Goal: Task Accomplishment & Management: Use online tool/utility

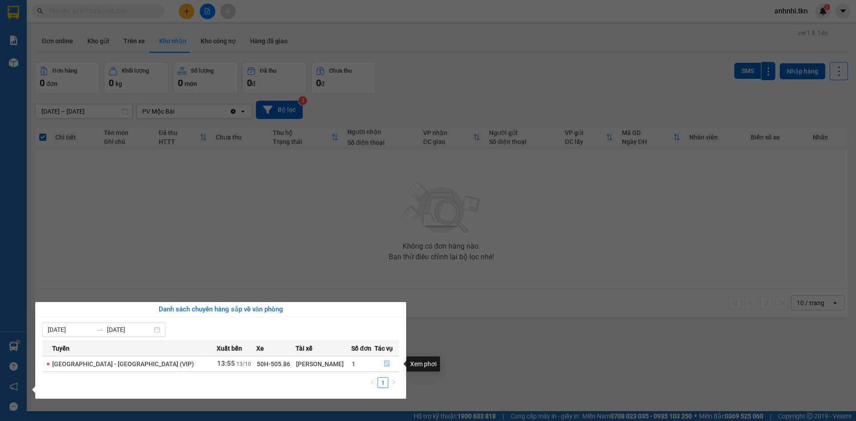
click at [384, 362] on icon "file-done" at bounding box center [386, 364] width 5 height 6
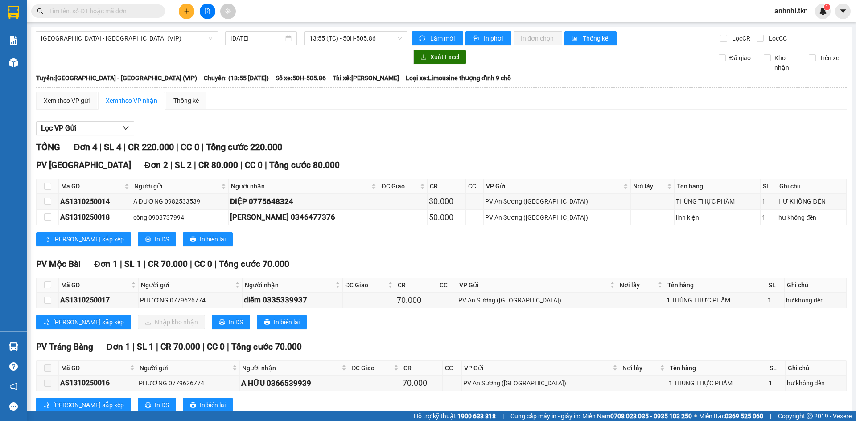
scroll to position [26, 0]
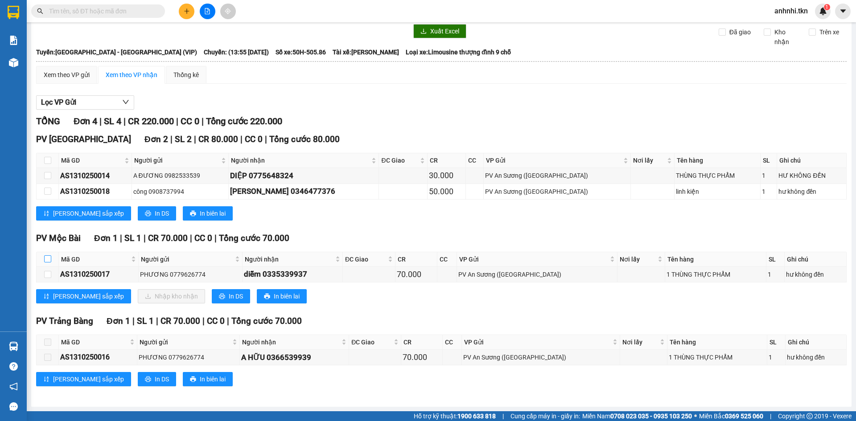
click at [46, 260] on input "checkbox" at bounding box center [47, 258] width 7 height 7
checkbox input "true"
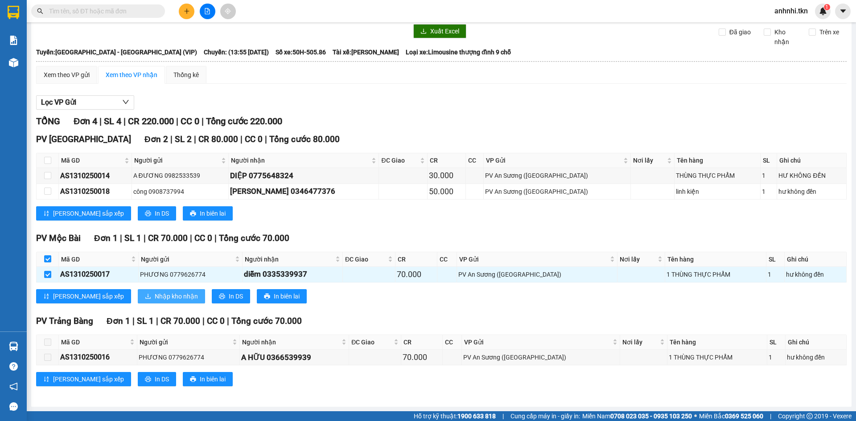
click at [155, 297] on span "Nhập kho nhận" at bounding box center [176, 296] width 43 height 10
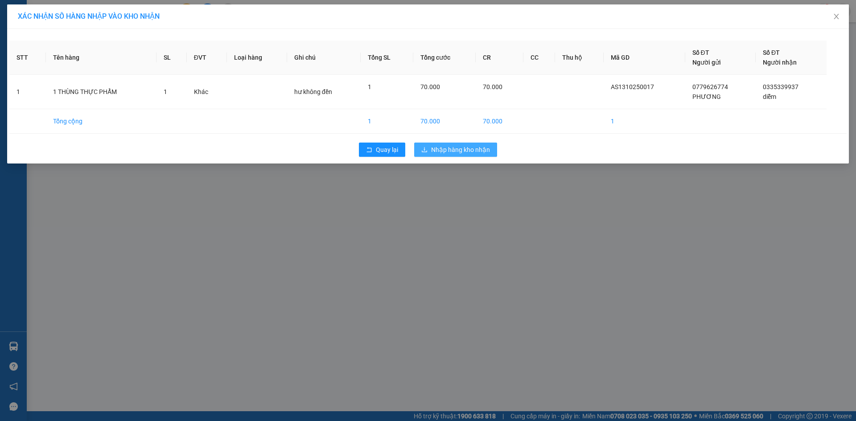
click at [473, 147] on span "Nhập hàng kho nhận" at bounding box center [460, 150] width 59 height 10
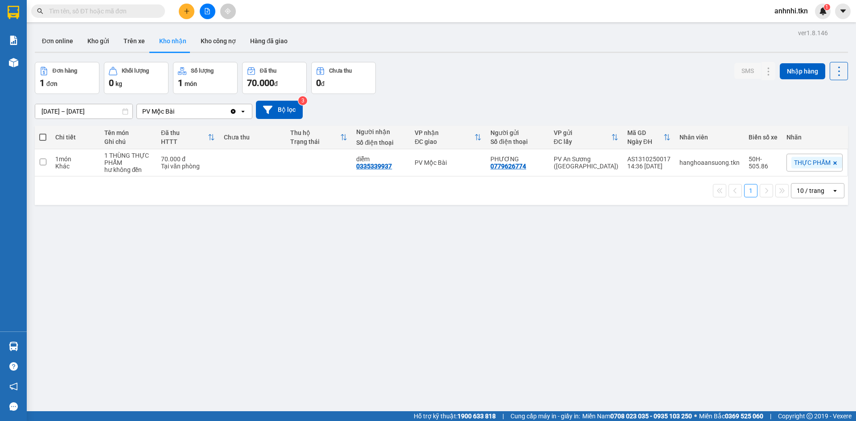
click at [560, 414] on span "Cung cấp máy in - giấy in:" at bounding box center [545, 416] width 70 height 10
